Goal: Task Accomplishment & Management: Manage account settings

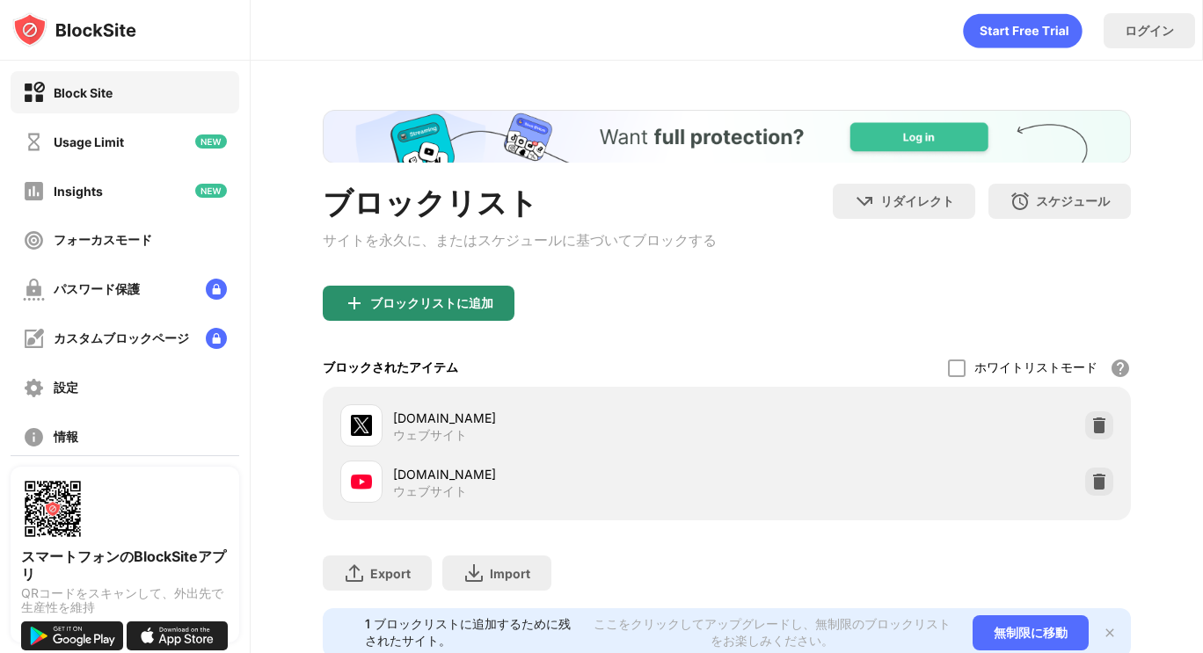
click at [380, 321] on div "ブロックリストに追加" at bounding box center [419, 303] width 192 height 35
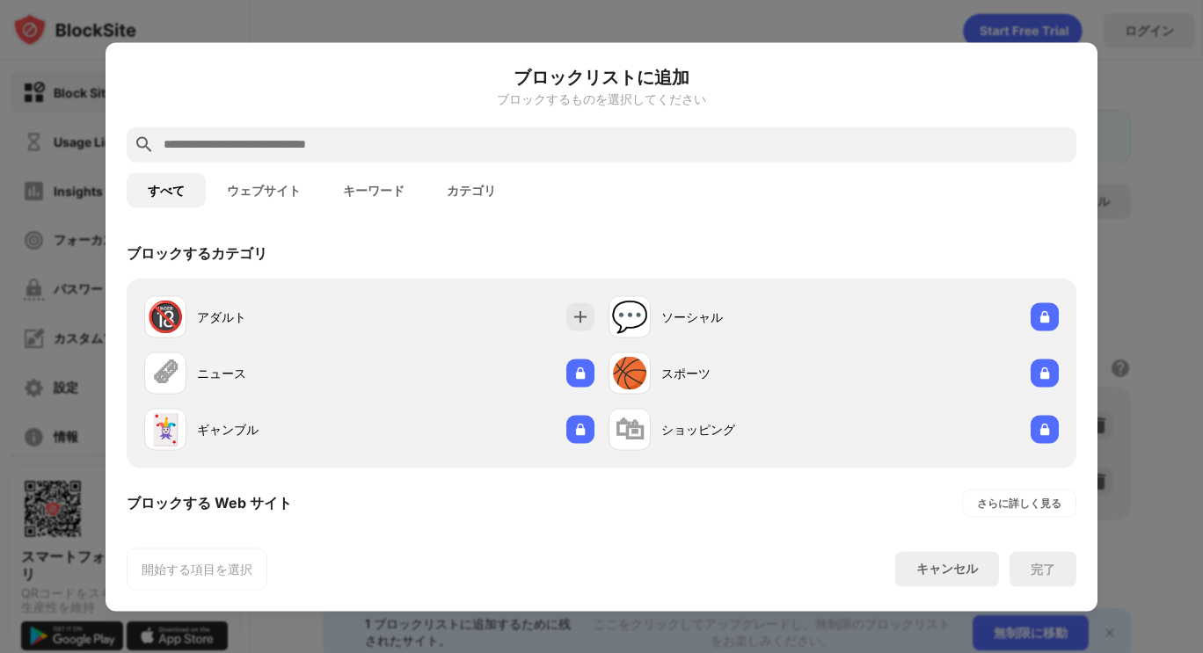
click at [278, 199] on button "ウェブサイト" at bounding box center [264, 189] width 116 height 35
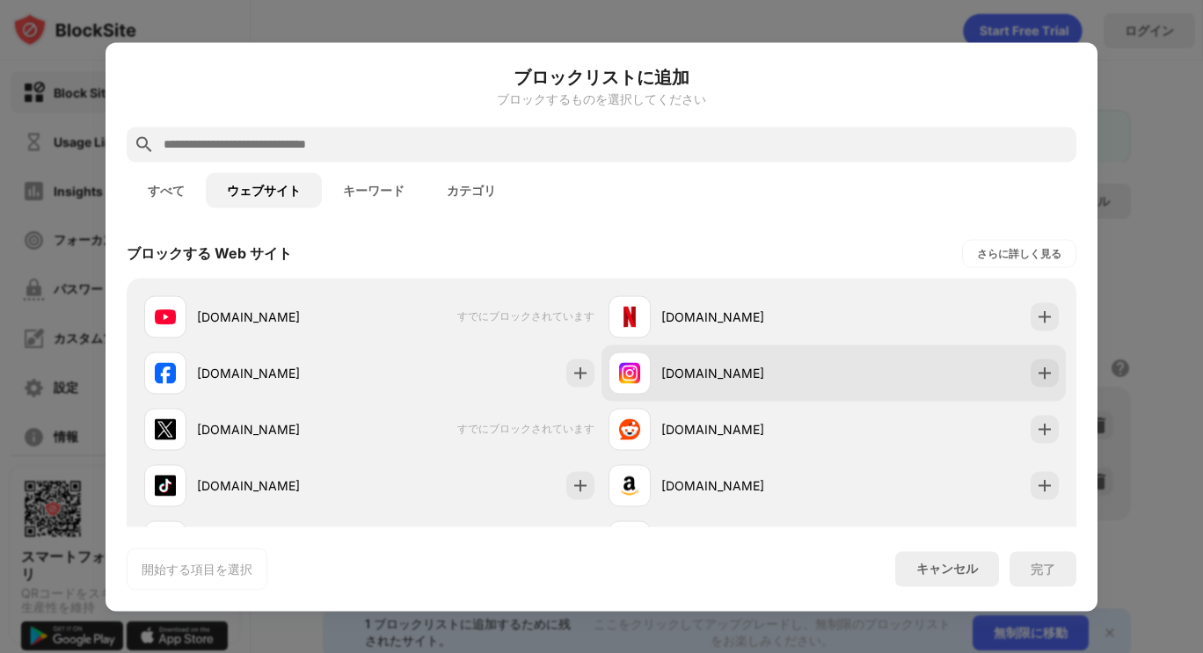
click at [802, 367] on div "[DOMAIN_NAME]" at bounding box center [747, 373] width 172 height 18
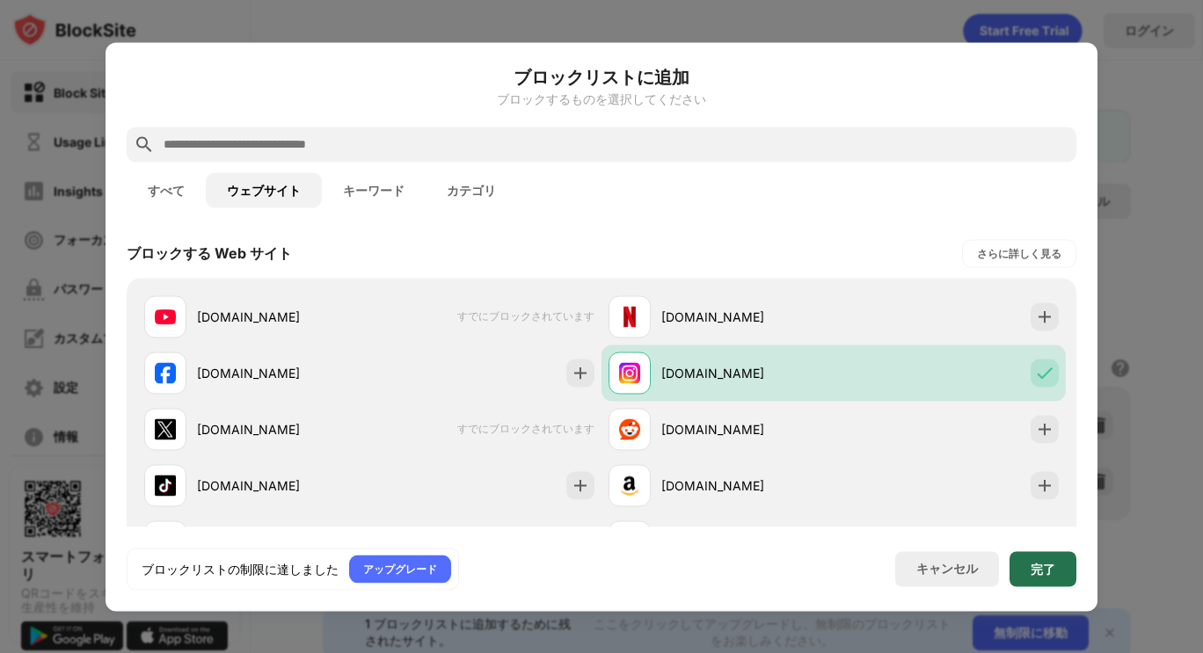
click at [1044, 561] on div "完了" at bounding box center [1042, 568] width 67 height 35
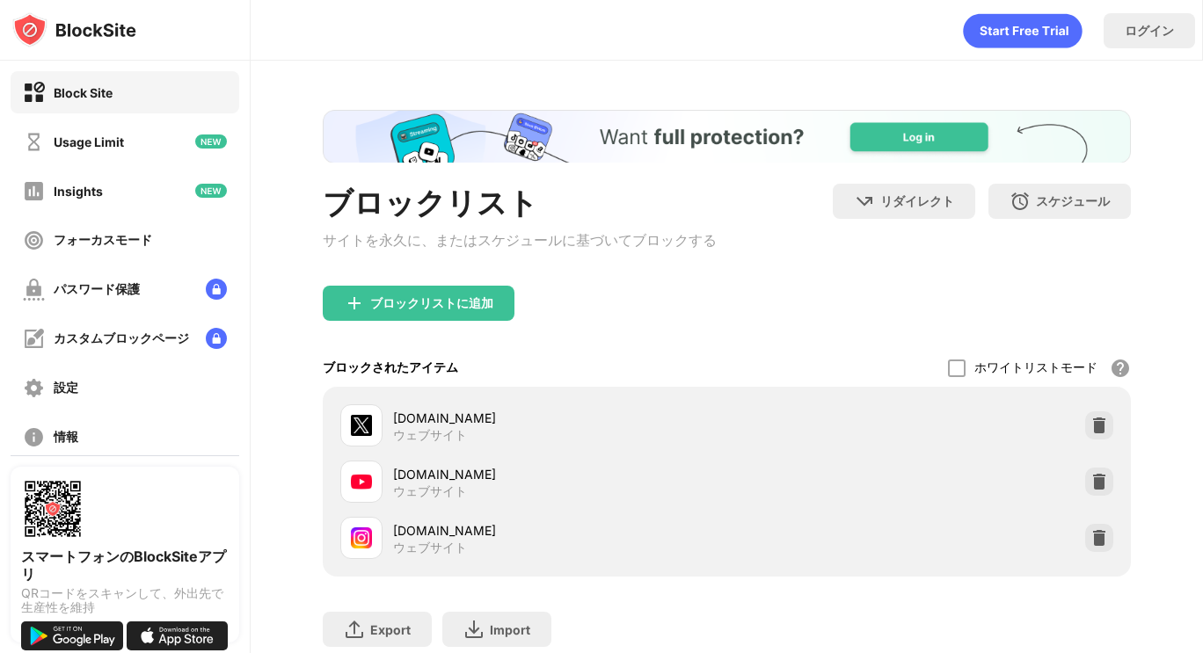
scroll to position [128, 0]
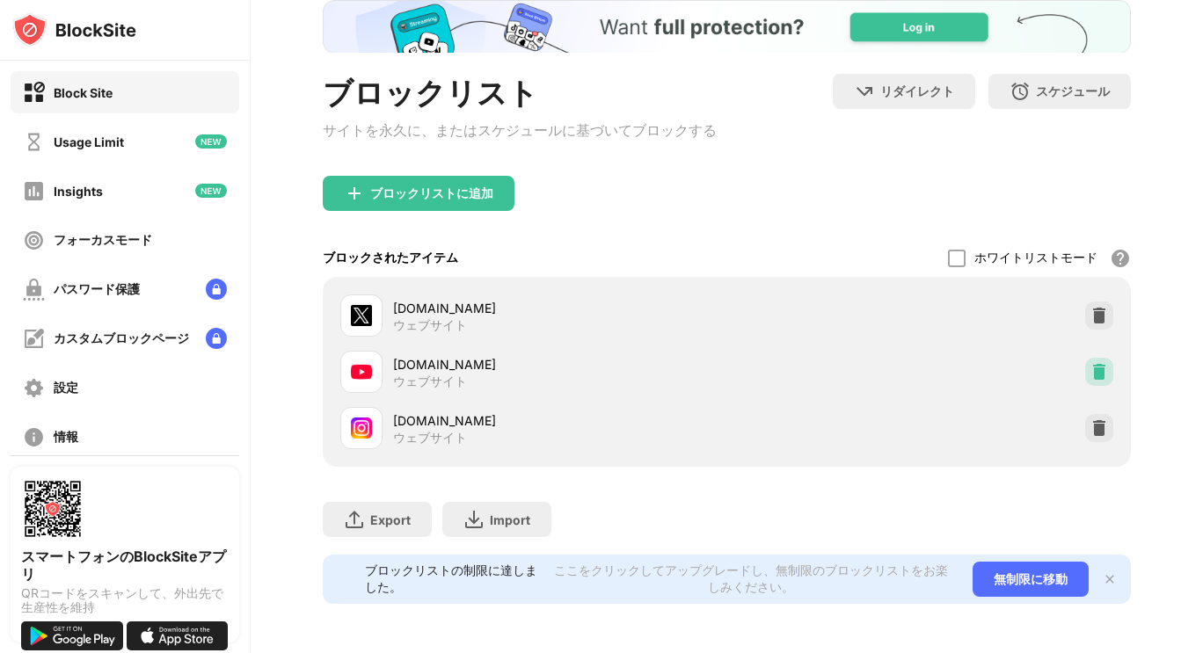
click at [1085, 358] on div at bounding box center [1099, 372] width 28 height 28
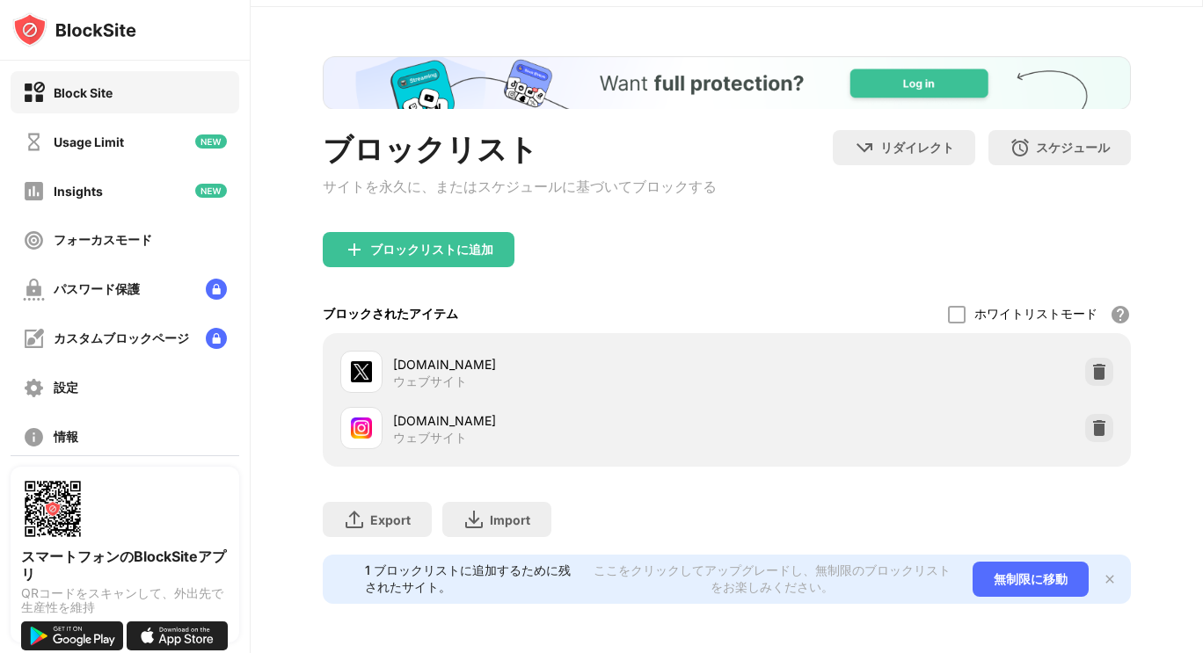
scroll to position [71, 0]
click at [501, 244] on div "ブロックリストに追加" at bounding box center [419, 249] width 192 height 35
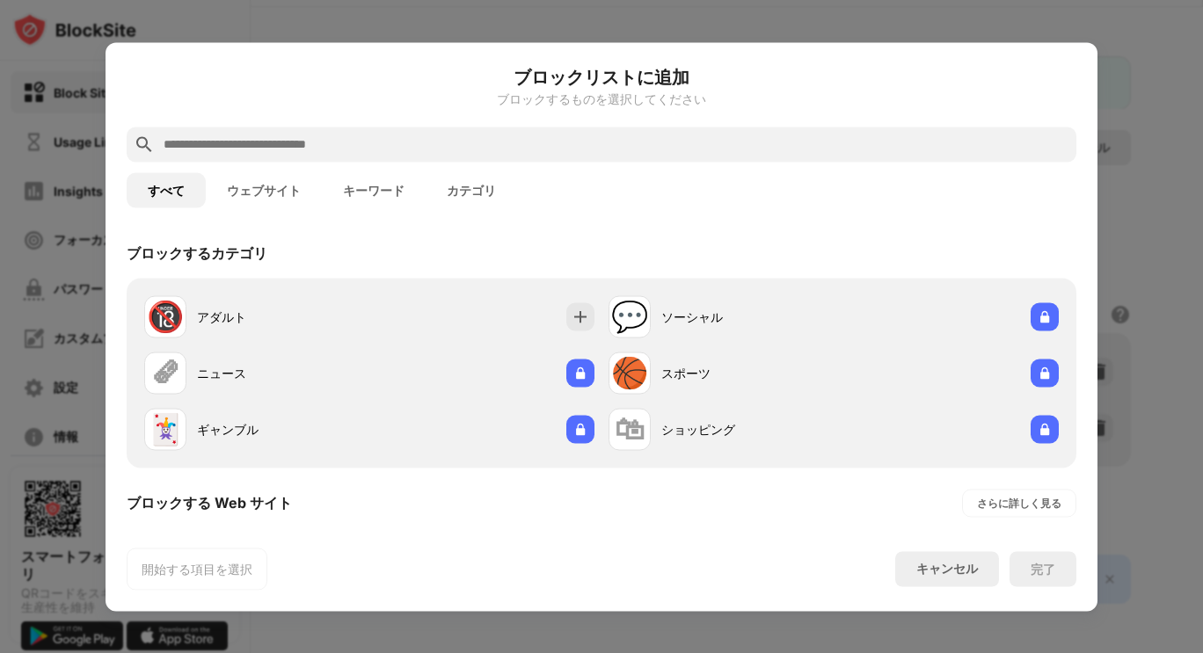
click at [269, 185] on button "ウェブサイト" at bounding box center [264, 189] width 116 height 35
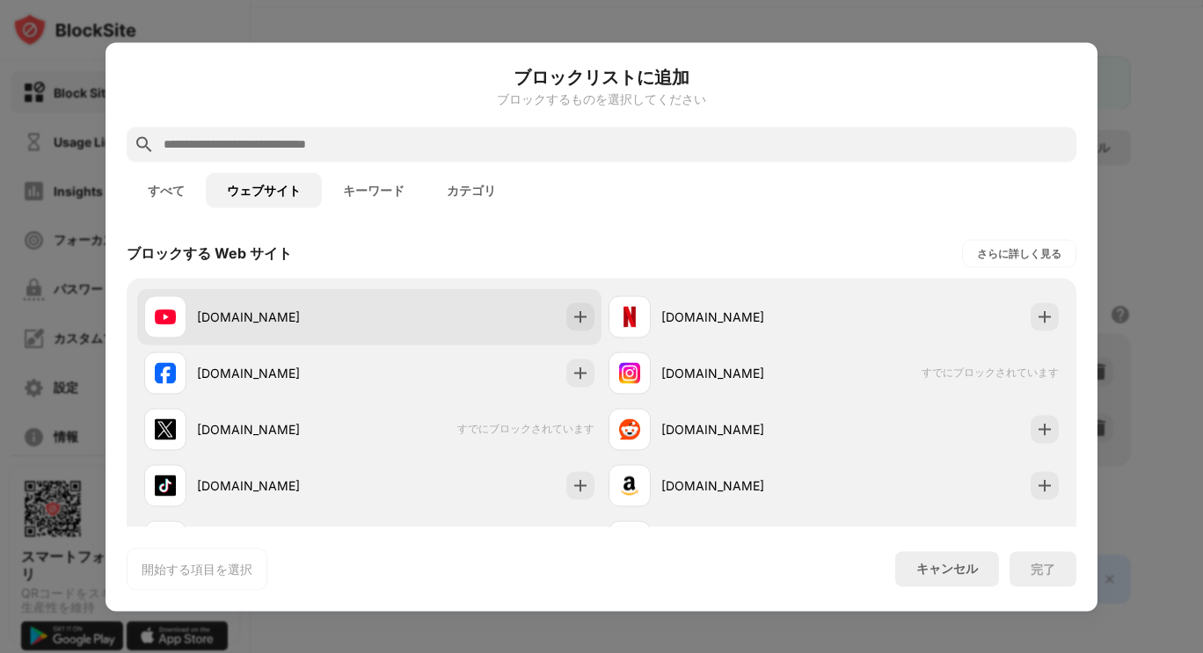
click at [550, 342] on div "[DOMAIN_NAME]" at bounding box center [369, 316] width 464 height 56
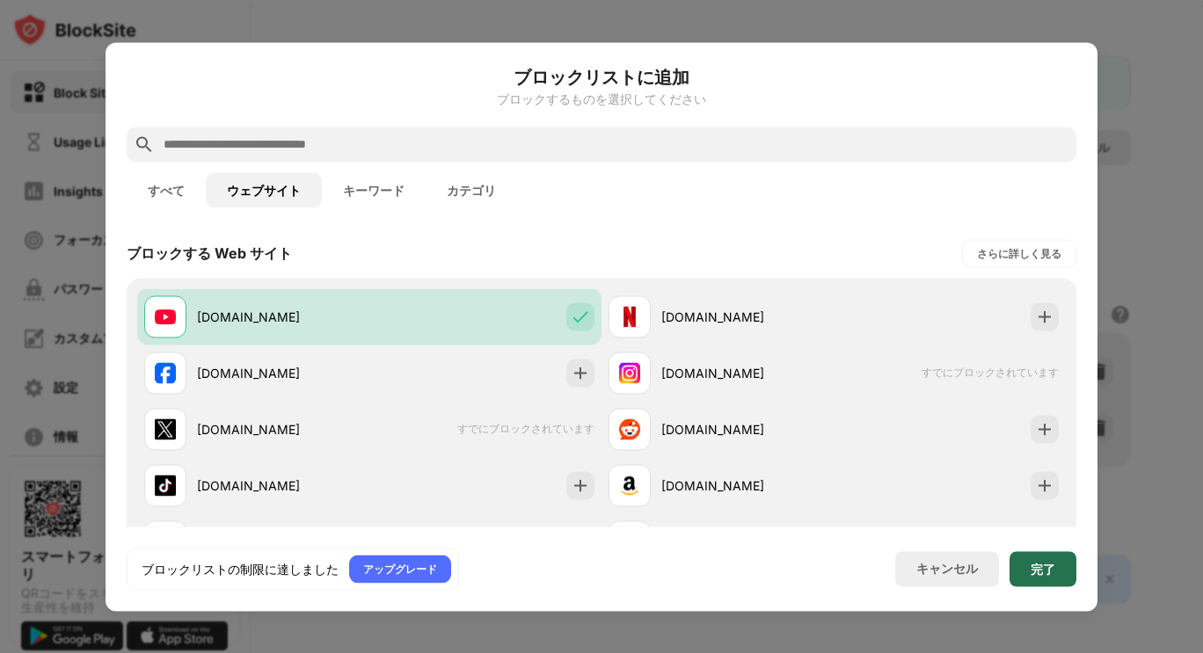
click at [1039, 563] on div "完了" at bounding box center [1043, 569] width 25 height 14
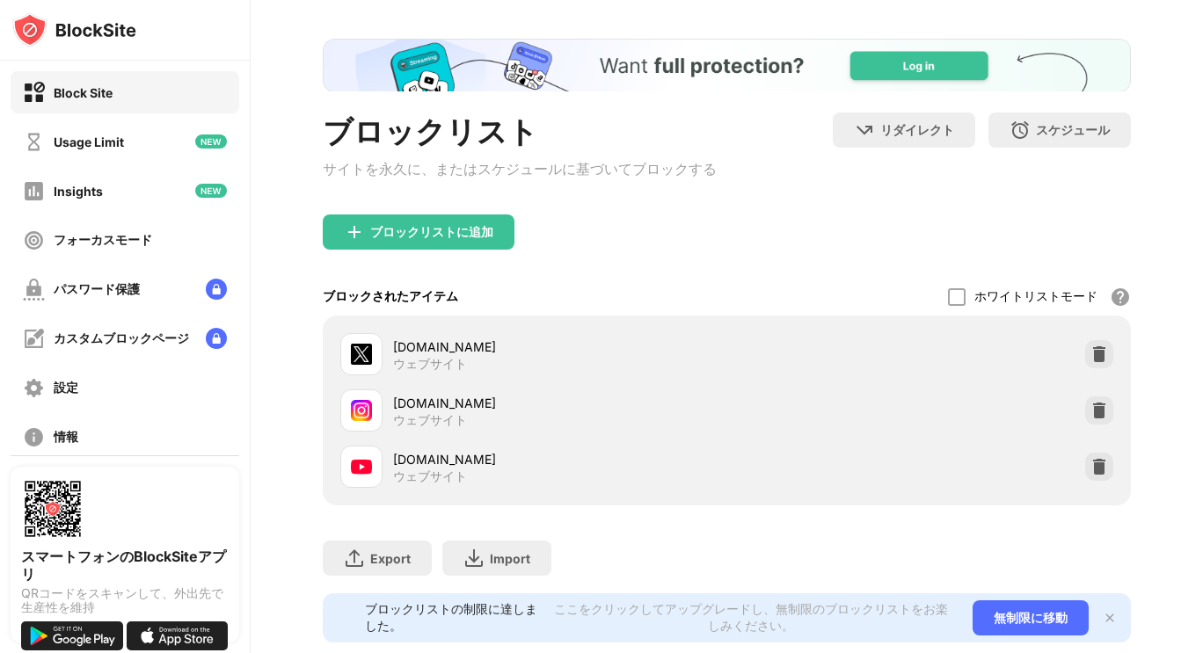
scroll to position [128, 0]
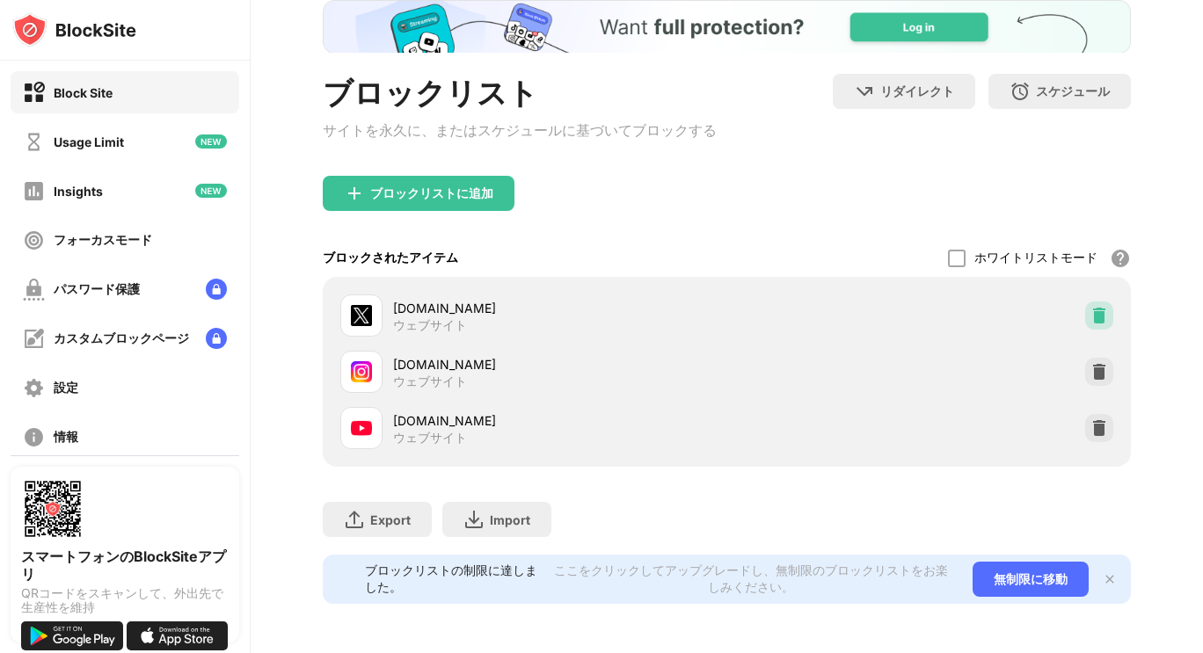
click at [1090, 307] on img at bounding box center [1099, 316] width 18 height 18
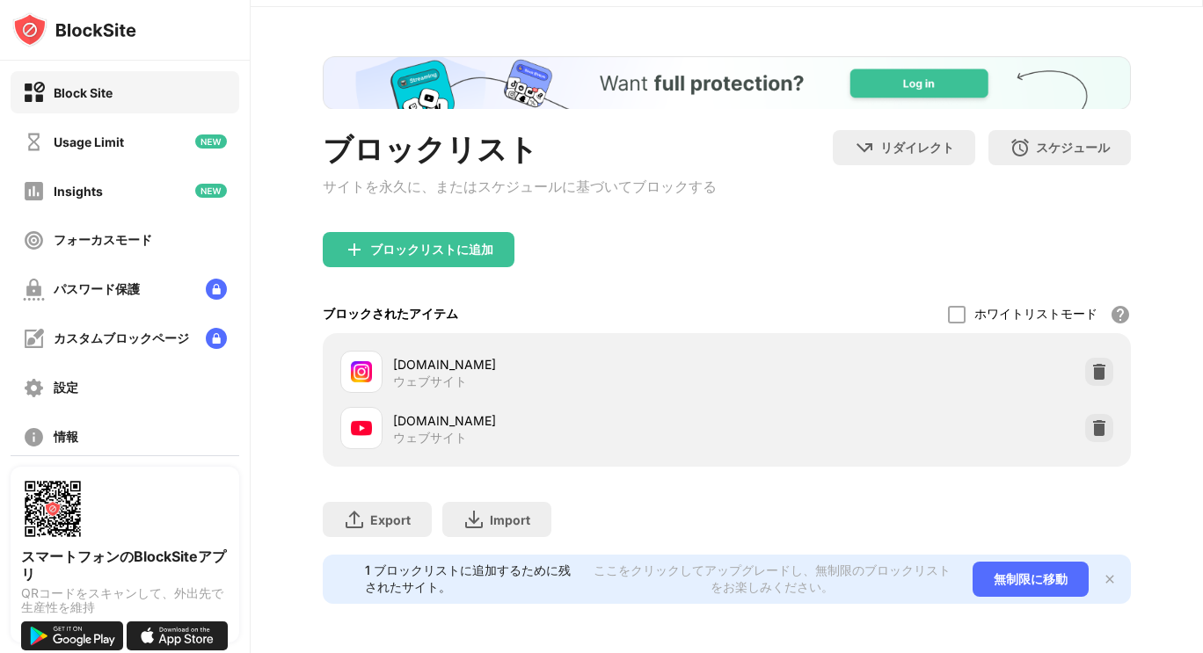
scroll to position [71, 0]
click at [416, 243] on div "ブロックリストに追加" at bounding box center [419, 249] width 192 height 35
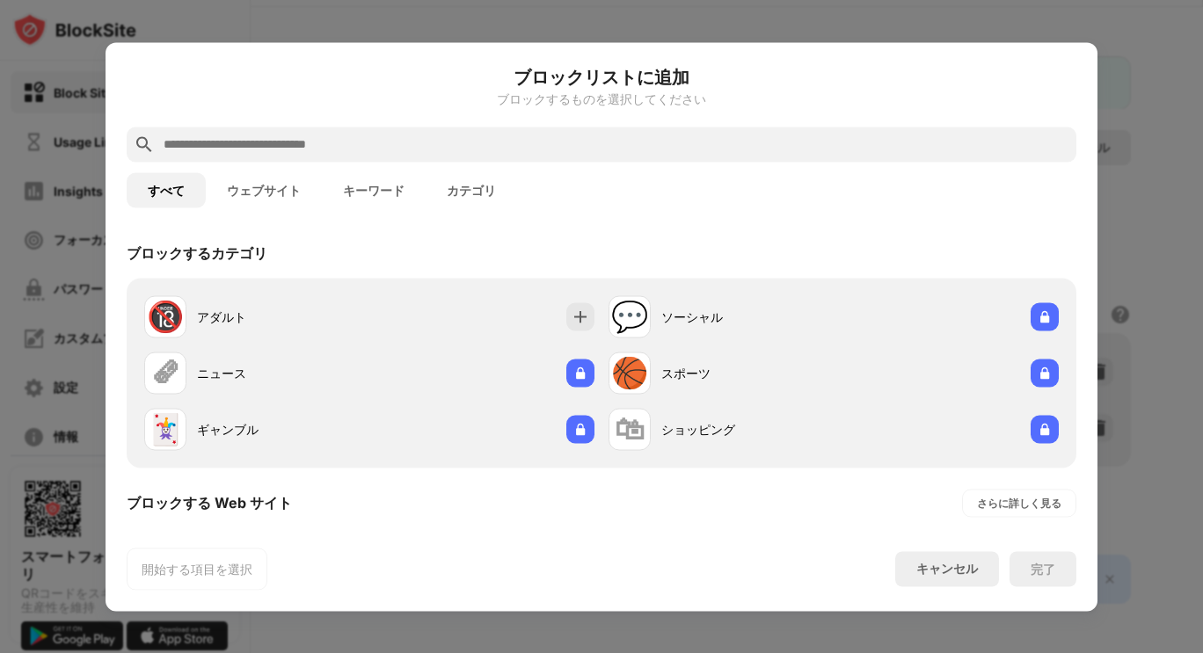
click at [304, 188] on button "ウェブサイト" at bounding box center [264, 189] width 116 height 35
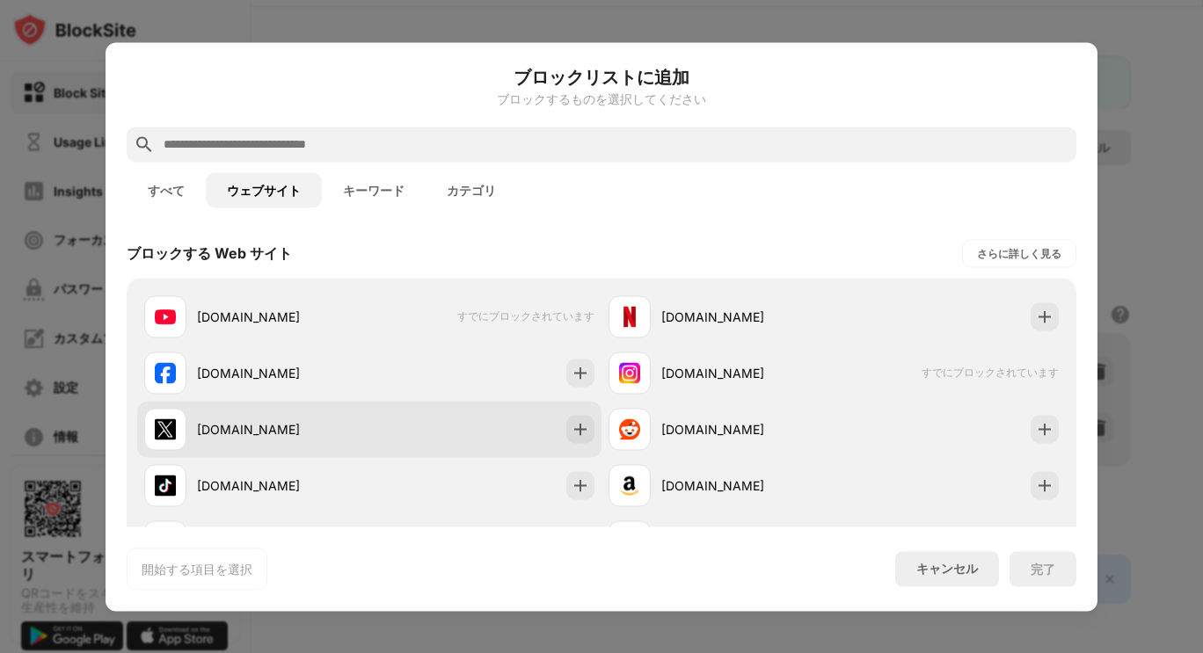
click at [565, 408] on div "[DOMAIN_NAME]" at bounding box center [369, 429] width 464 height 56
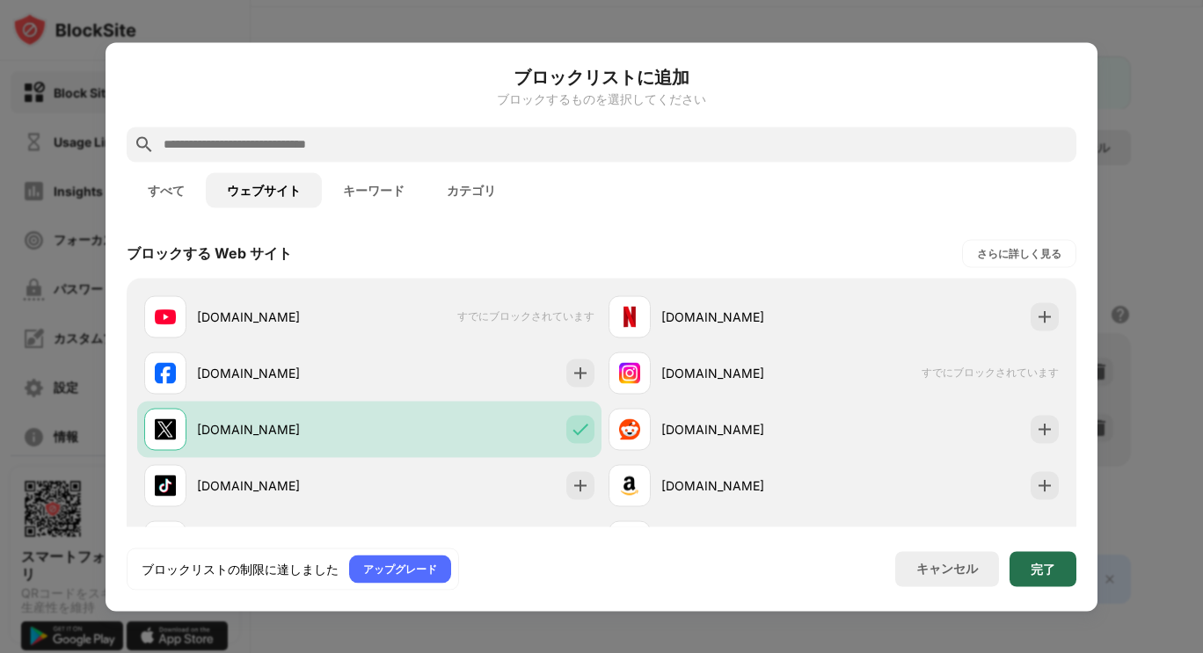
click at [1052, 576] on div "完了" at bounding box center [1043, 569] width 25 height 14
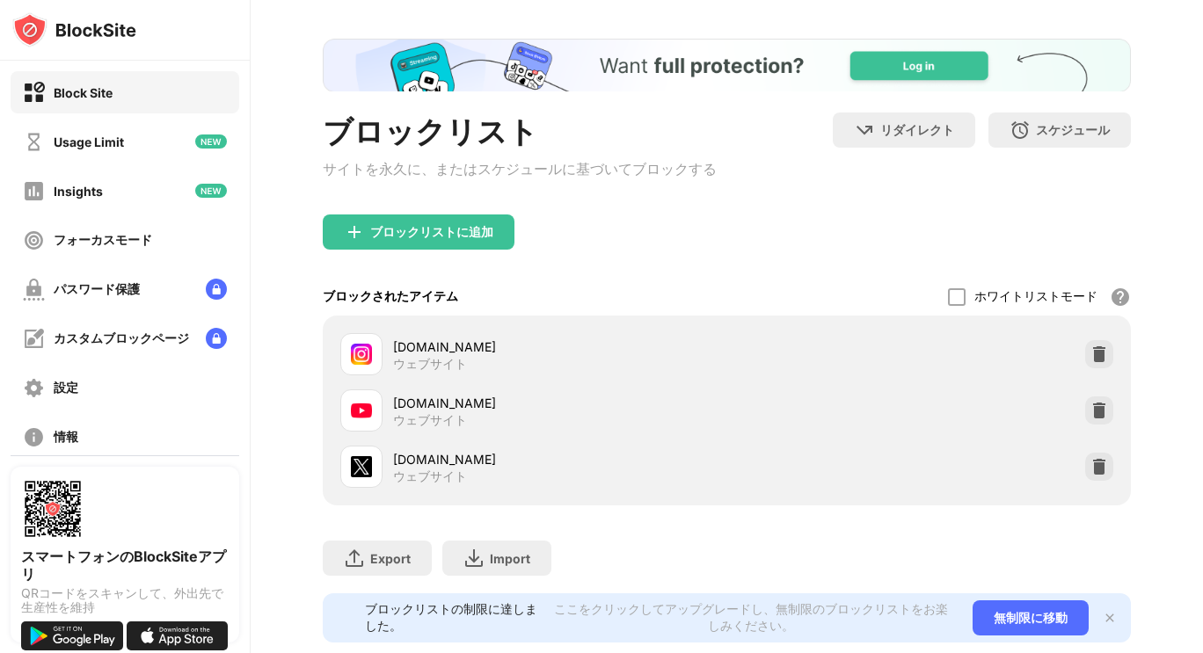
scroll to position [128, 0]
